Goal: Task Accomplishment & Management: Use online tool/utility

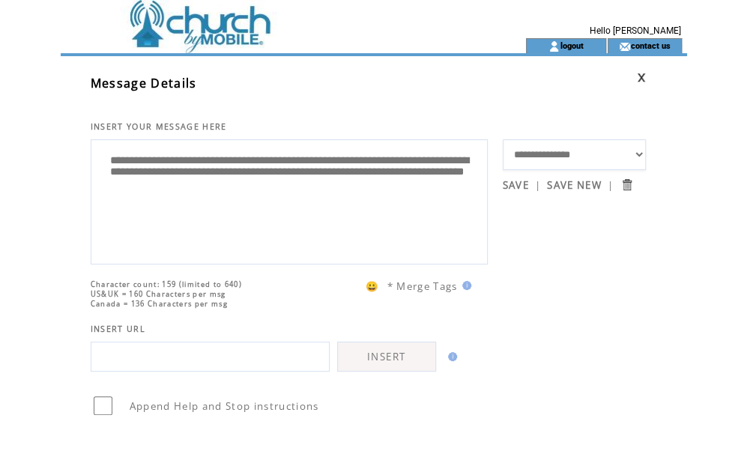
click at [263, 169] on textarea "**********" at bounding box center [289, 200] width 381 height 112
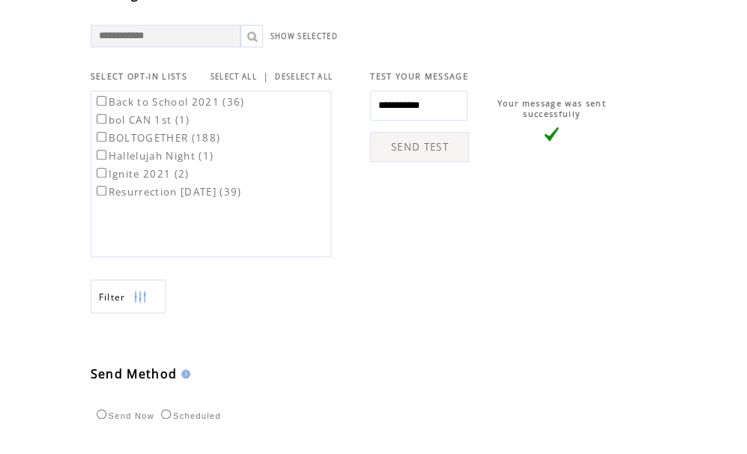
scroll to position [626, 0]
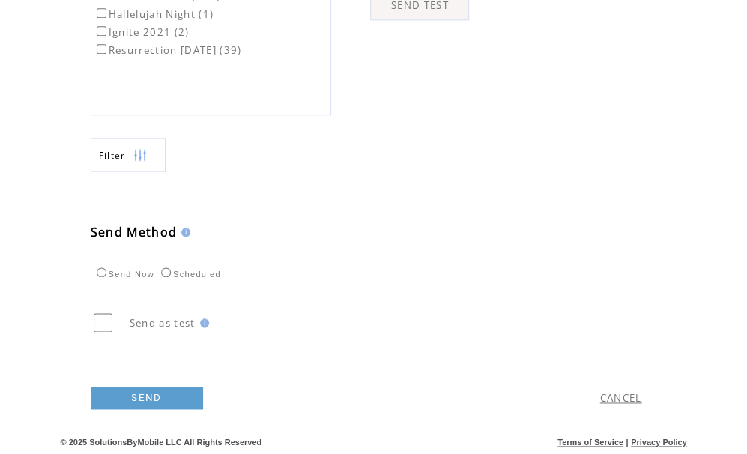
click at [176, 398] on link "SEND" at bounding box center [147, 398] width 112 height 22
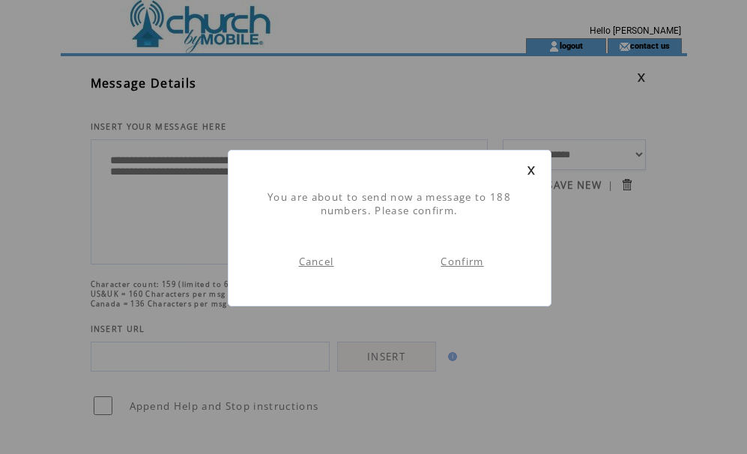
scroll to position [1, 0]
click at [477, 262] on link "Confirm" at bounding box center [462, 261] width 43 height 13
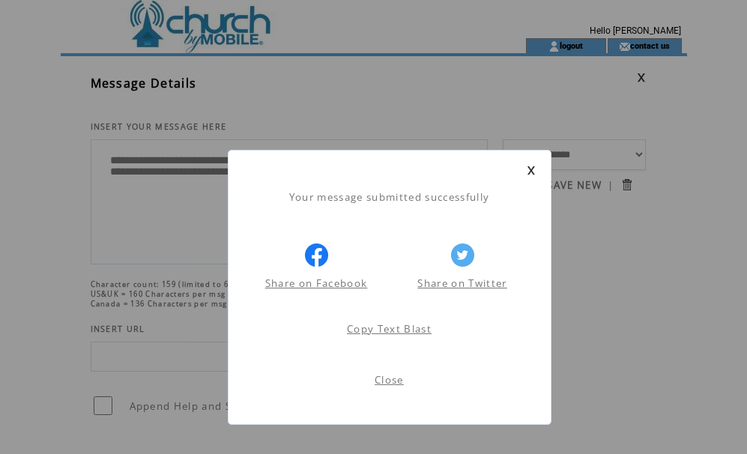
scroll to position [1, 0]
drag, startPoint x: 0, startPoint y: 0, endPoint x: 387, endPoint y: 382, distance: 543.3
click at [387, 382] on div "Your message submitted successfully Share on Facebook Share on Twitter Share on…" at bounding box center [390, 287] width 324 height 275
click at [387, 382] on link "Close" at bounding box center [389, 379] width 29 height 13
